Goal: Check status

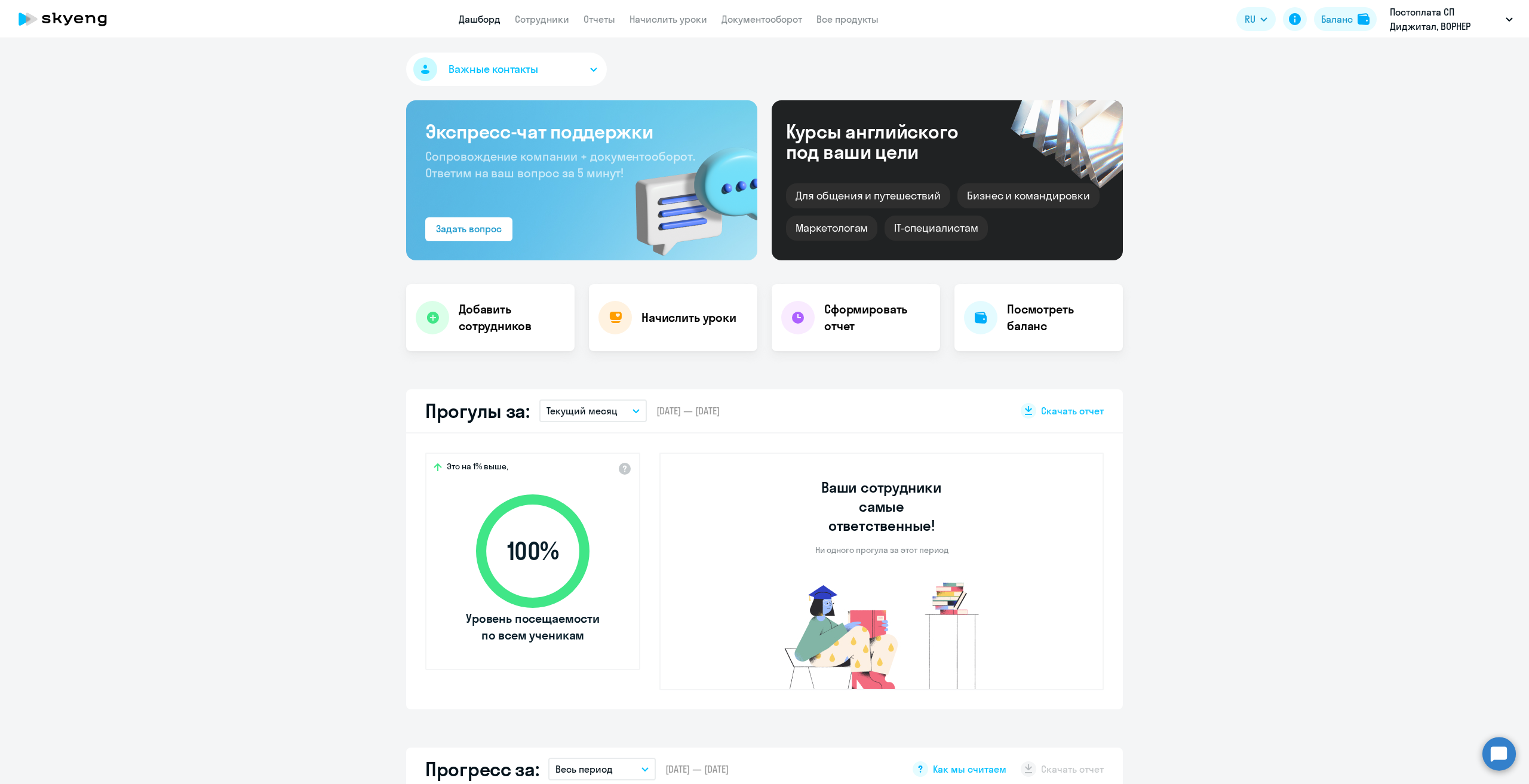
select select "30"
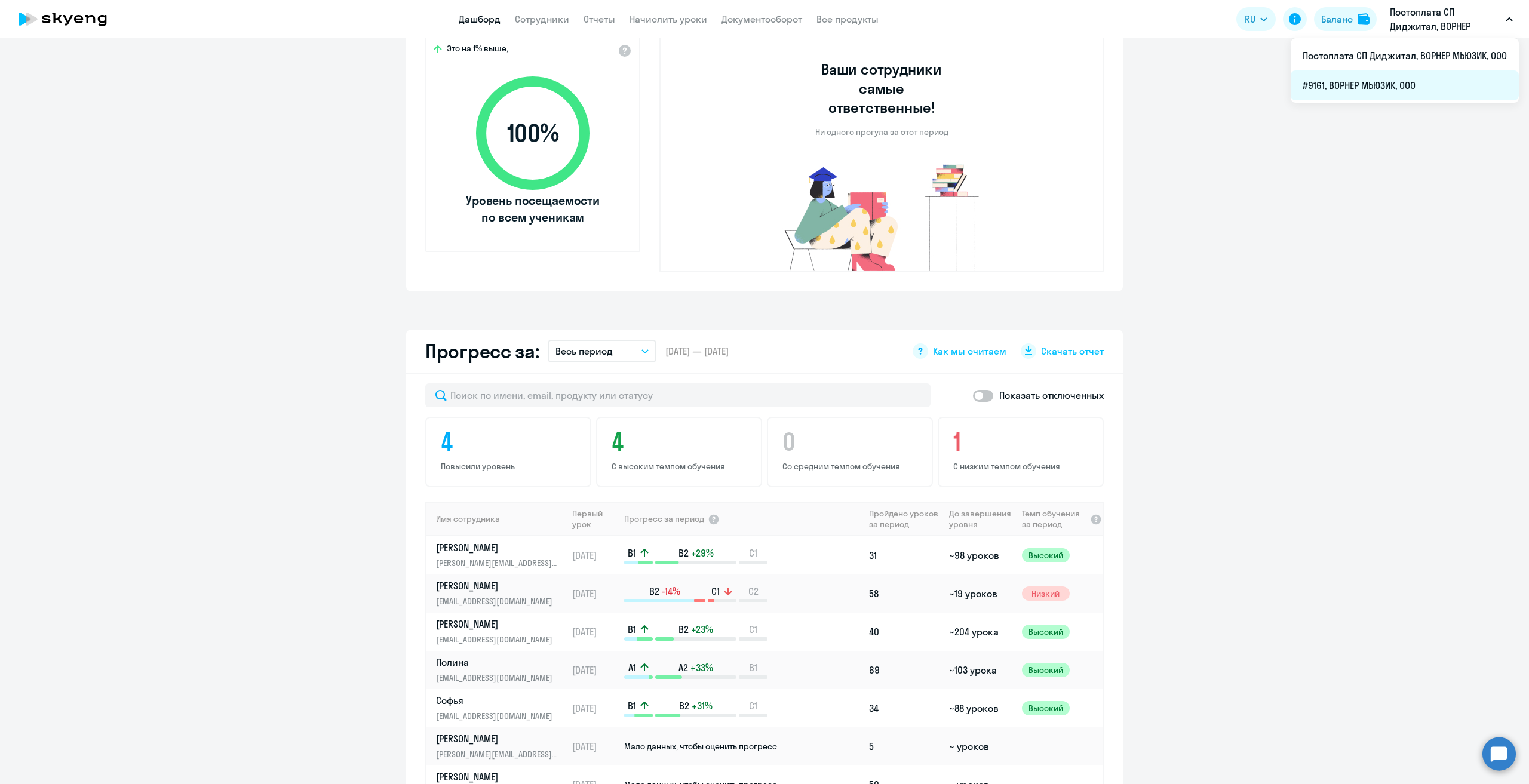
click at [1359, 94] on li "#9161, ВОРНЕР МЬЮЗИК, ООО" at bounding box center [1404, 85] width 228 height 30
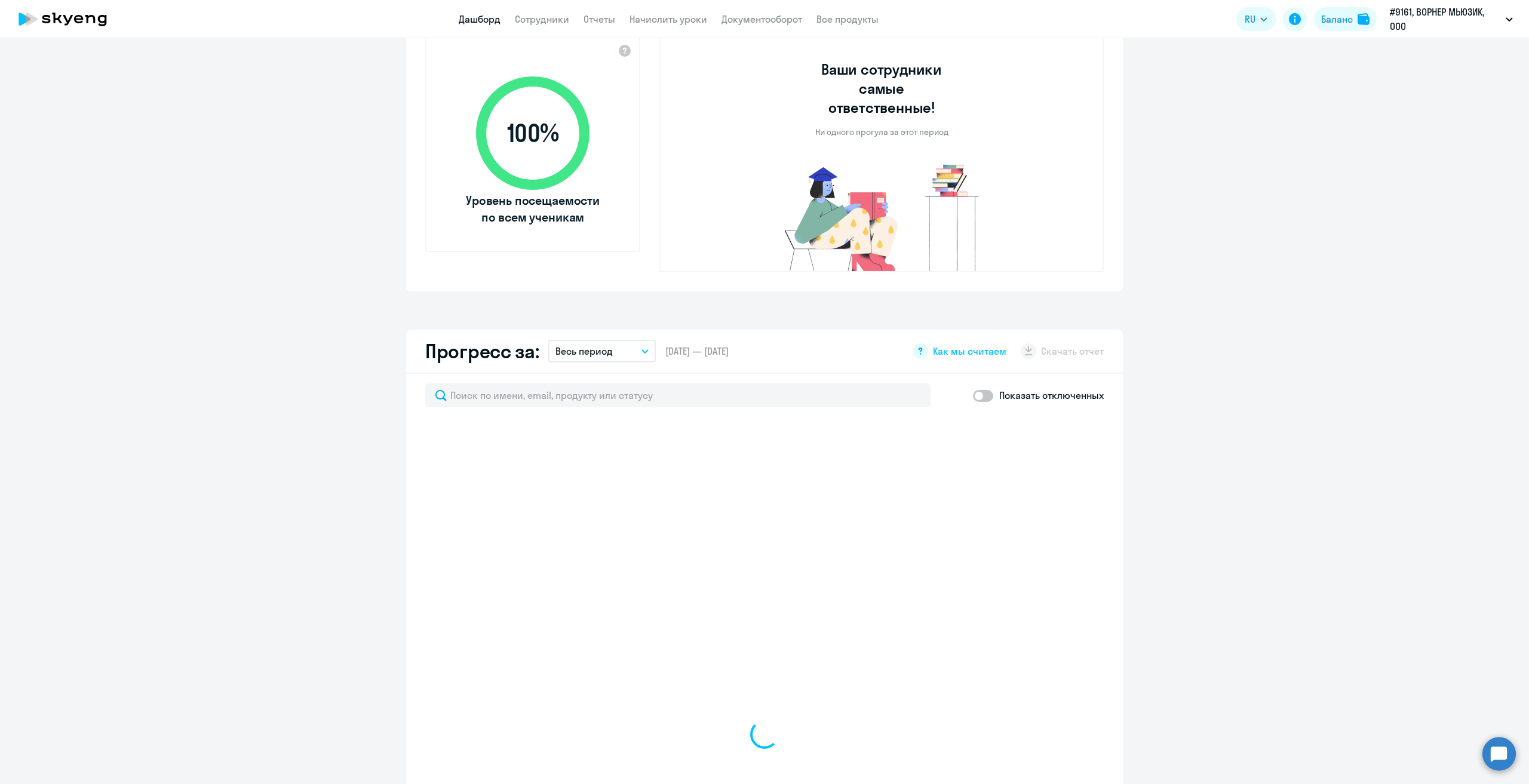
select select "30"
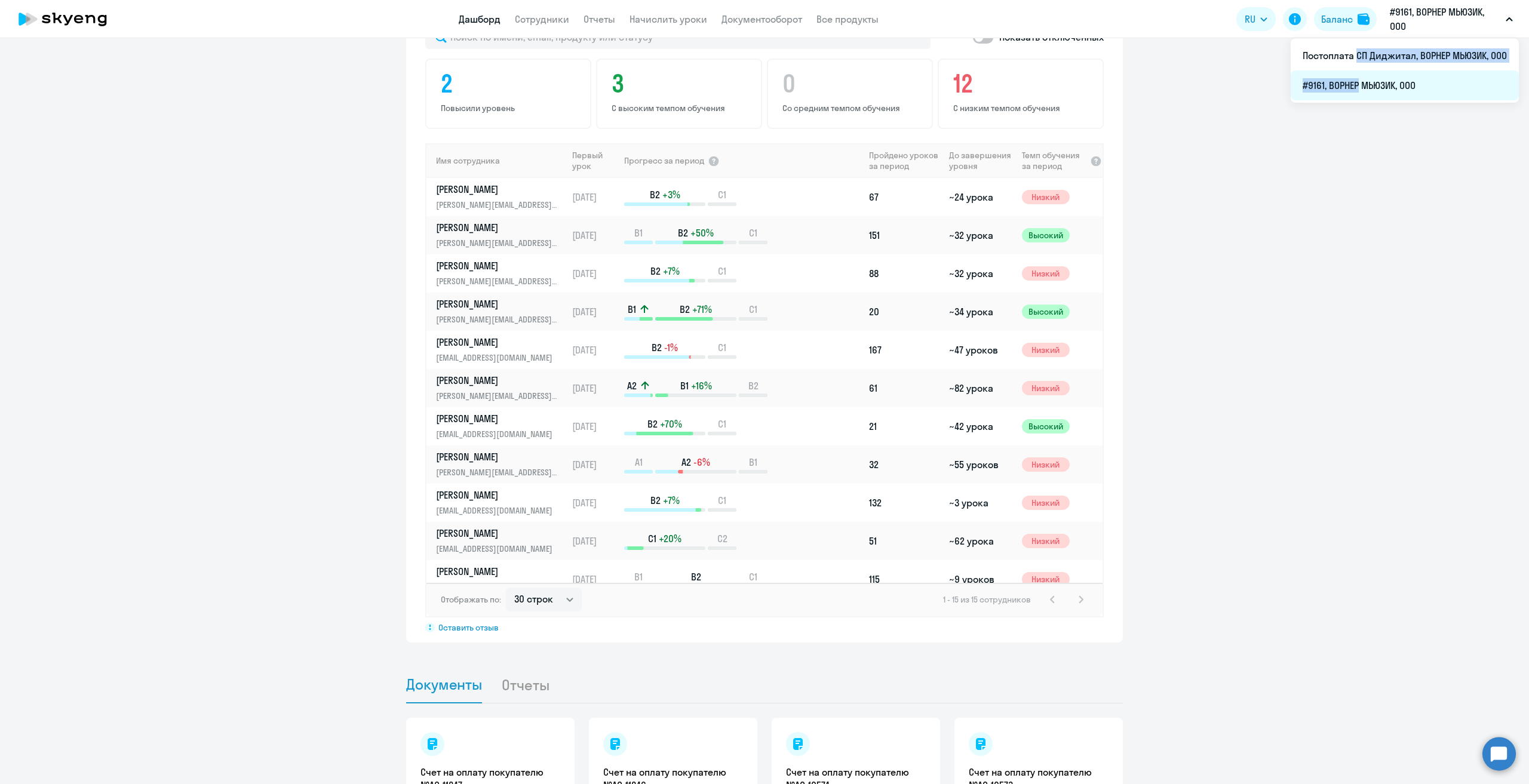
drag, startPoint x: 1351, startPoint y: 56, endPoint x: 1354, endPoint y: 72, distance: 16.3
click at [1354, 72] on ul "Постоплата СП Диджитал, ВОРНЕР МЬЮЗИК, ООО #9161, ВОРНЕР МЬЮЗИК, ООО" at bounding box center [1404, 70] width 228 height 65
click at [1381, 64] on li "Постоплата СП Диджитал, ВОРНЕР МЬЮЗИК, ООО" at bounding box center [1404, 55] width 228 height 30
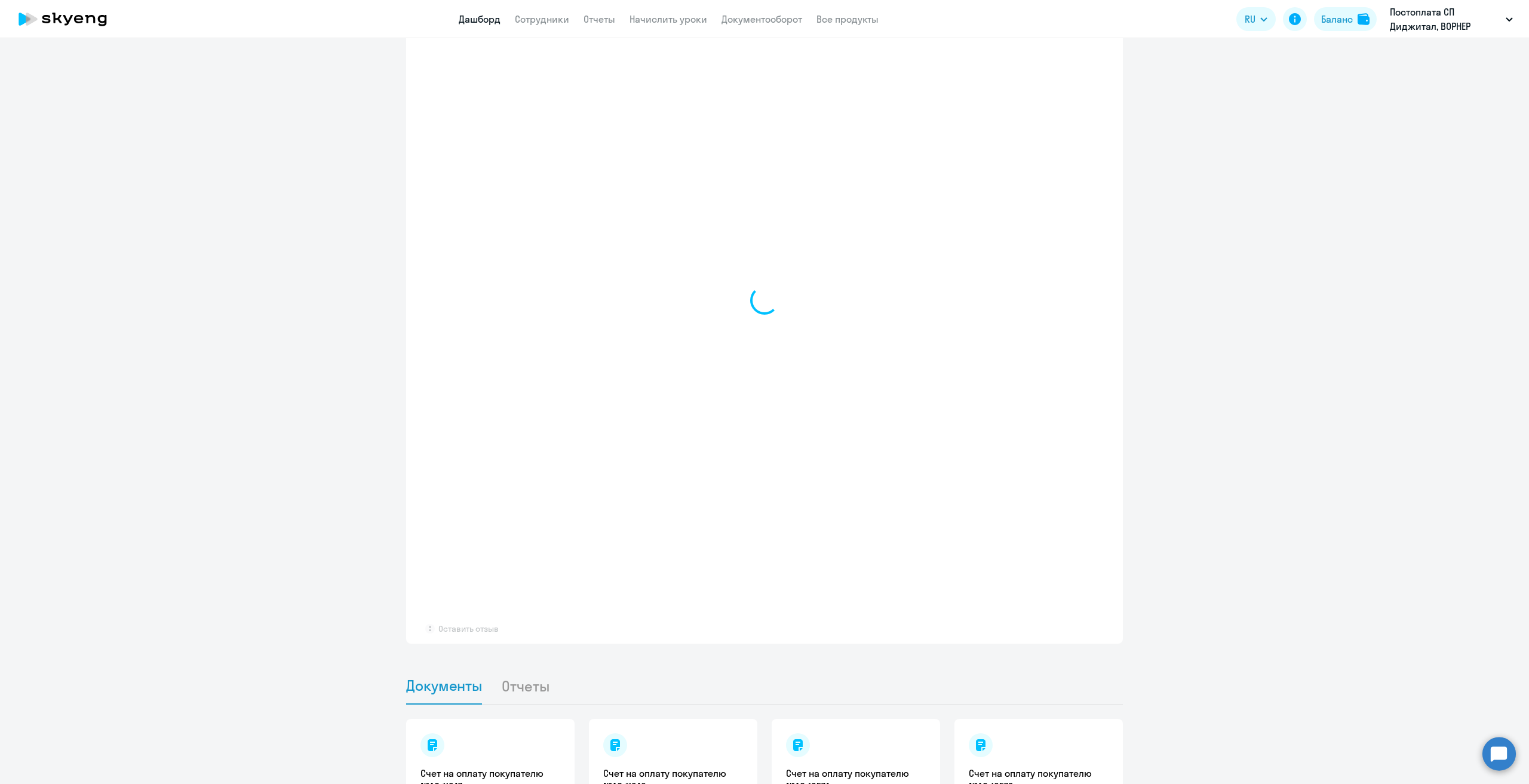
scroll to position [853, 0]
select select "30"
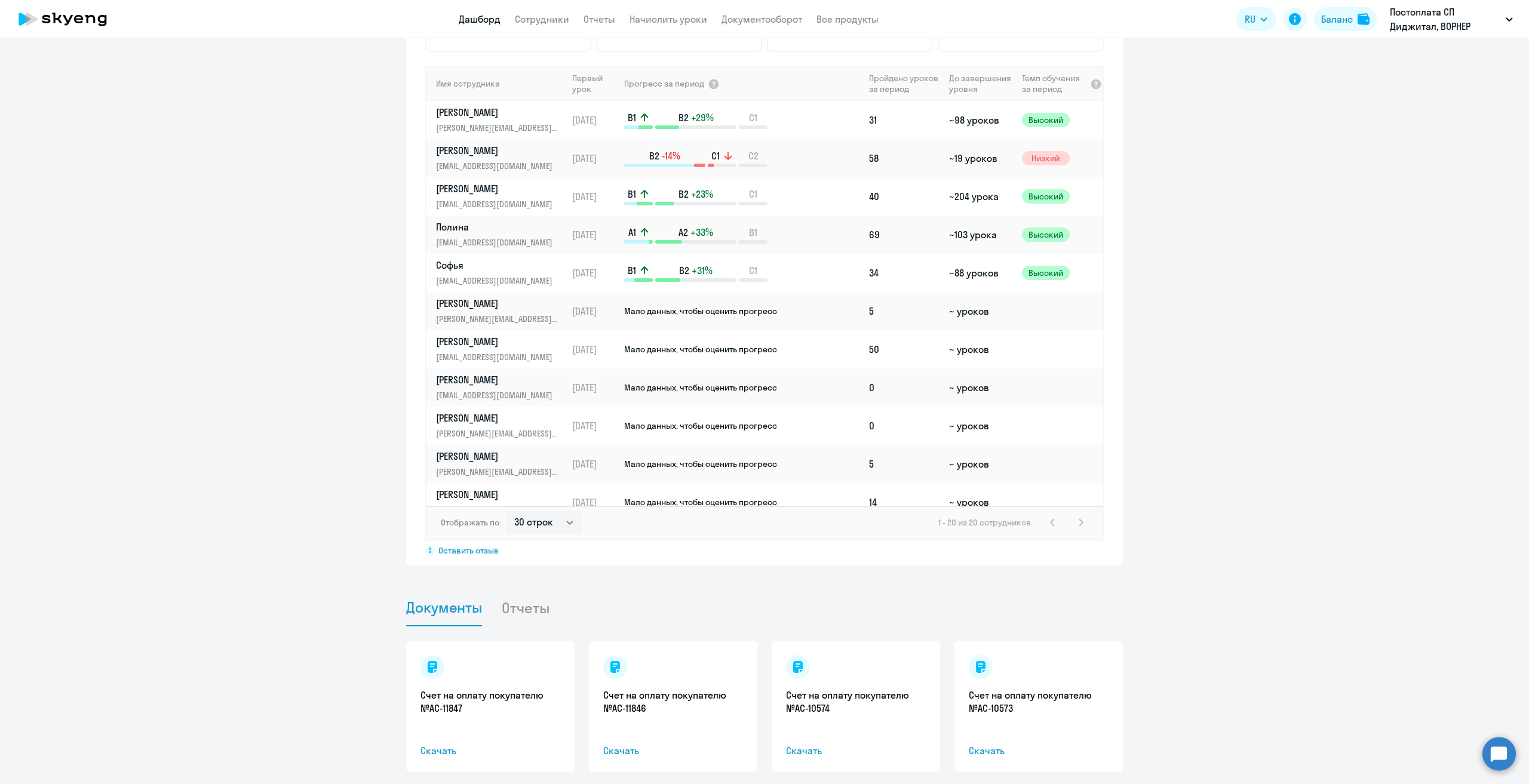
scroll to position [776, 0]
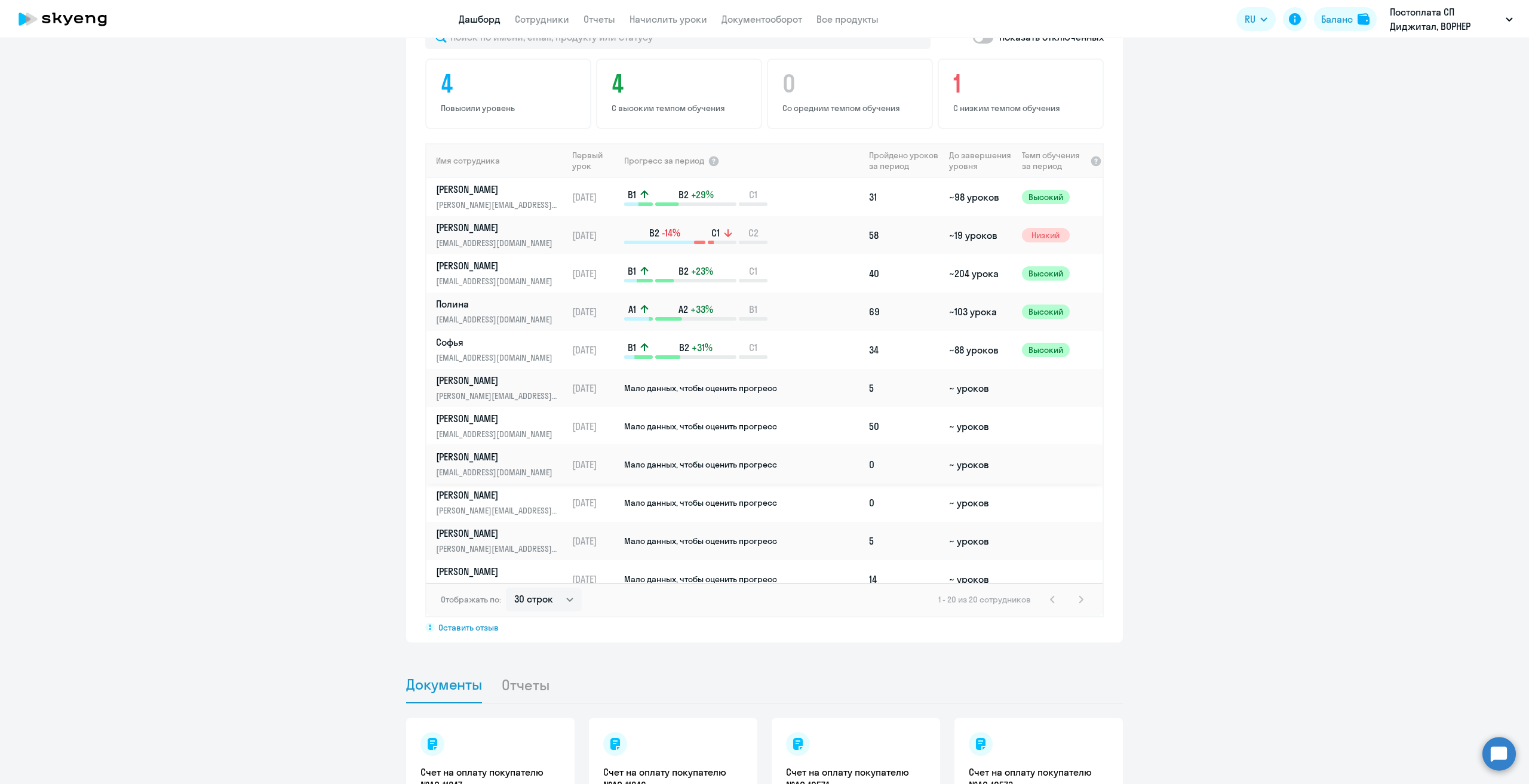
click at [450, 450] on p "[PERSON_NAME]" at bounding box center [497, 456] width 123 height 13
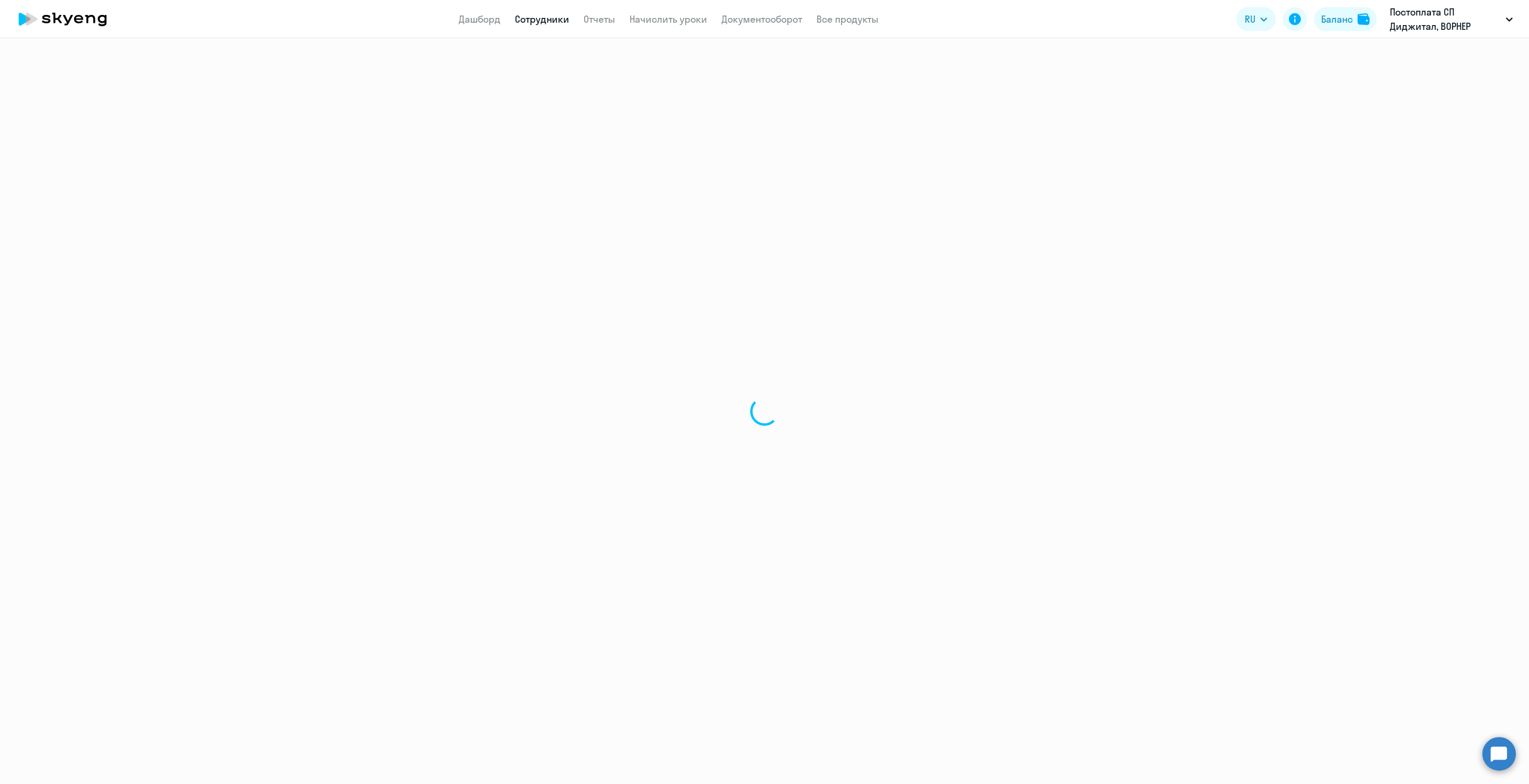
select select "english"
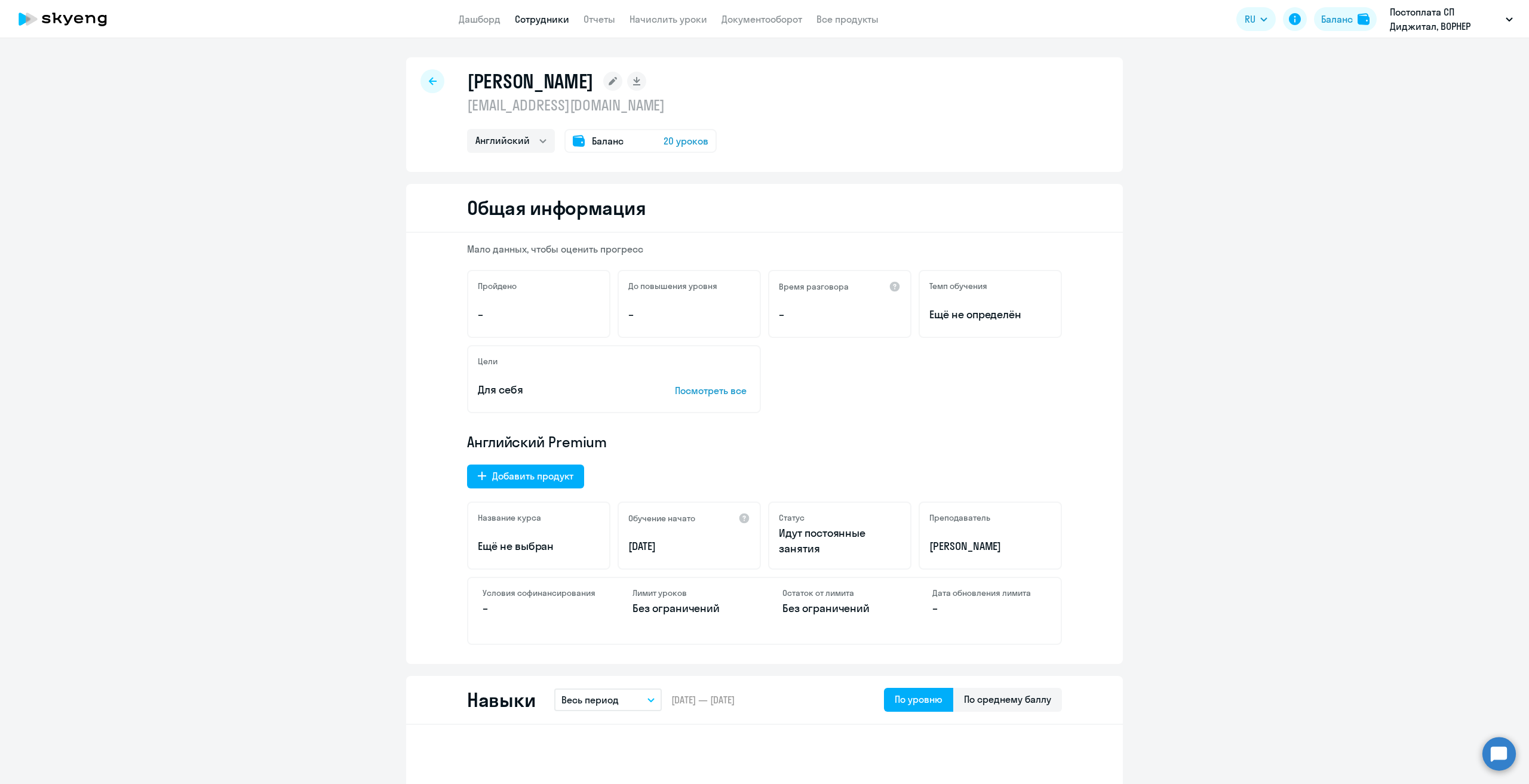
click at [425, 87] on div at bounding box center [432, 81] width 24 height 24
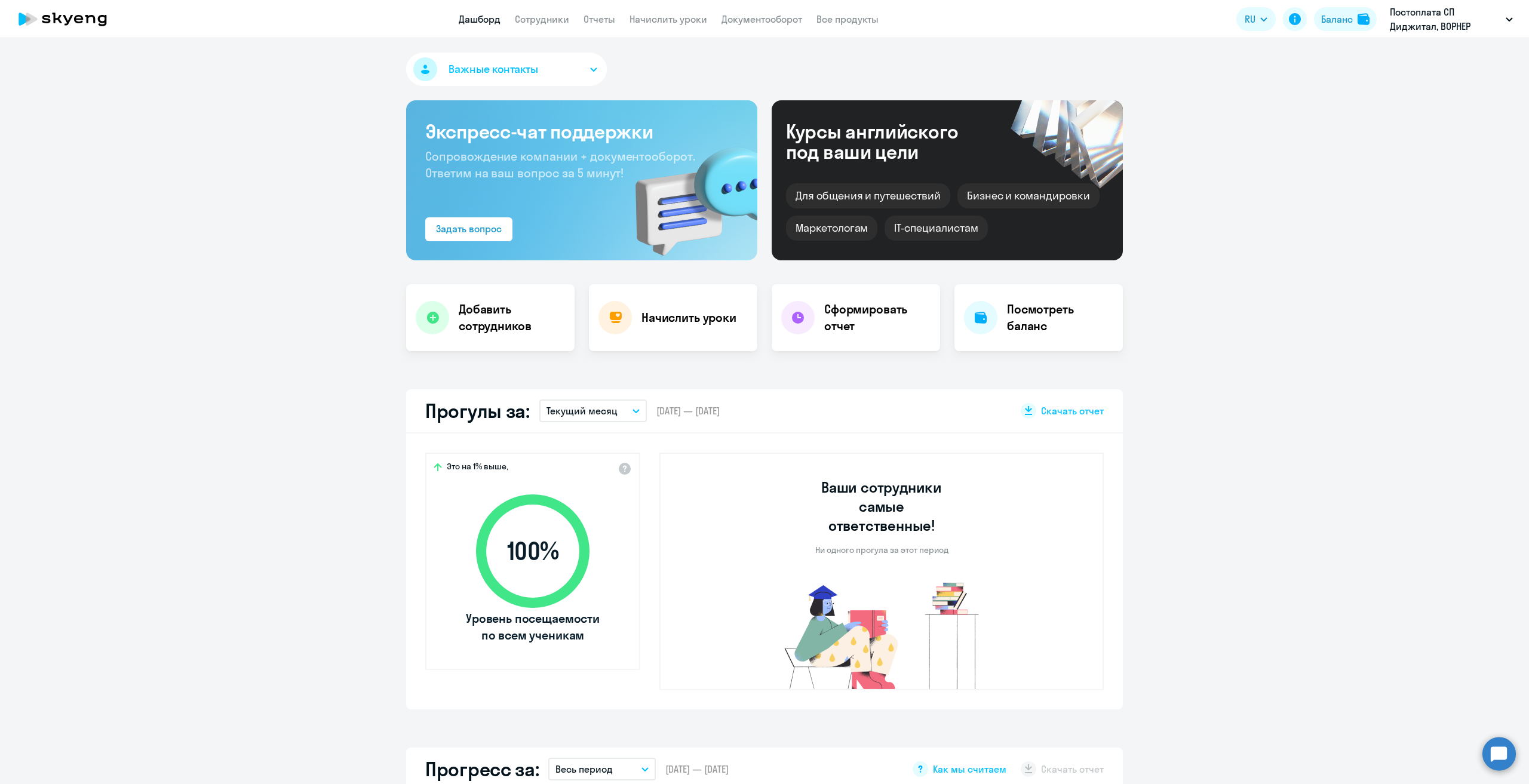
select select "30"
